Goal: Task Accomplishment & Management: Manage account settings

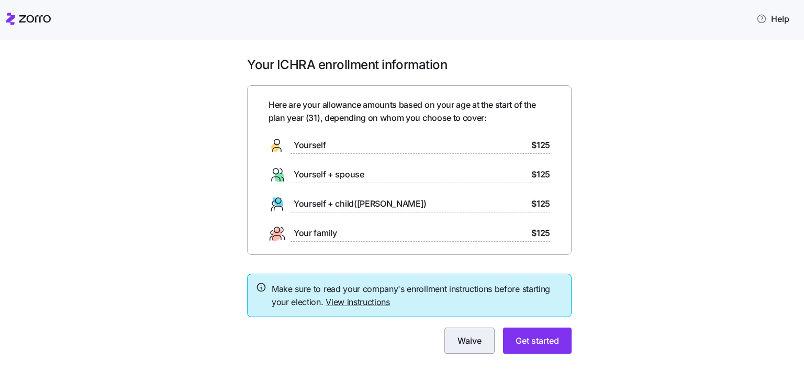
click at [460, 343] on span "Waive" at bounding box center [469, 340] width 24 height 13
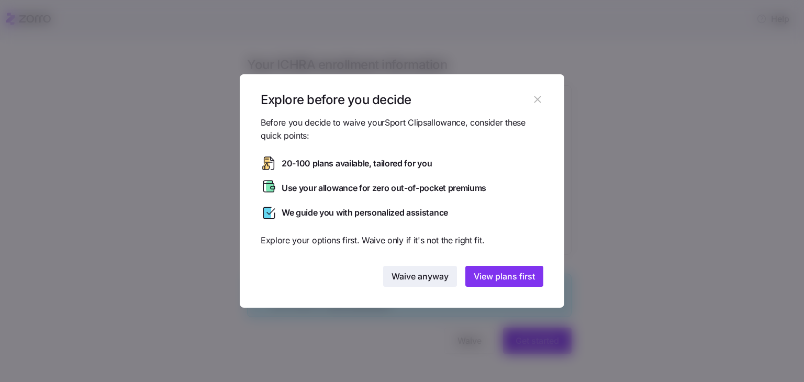
click at [411, 275] on span "Waive anyway" at bounding box center [419, 276] width 57 height 13
